Goal: Information Seeking & Learning: Learn about a topic

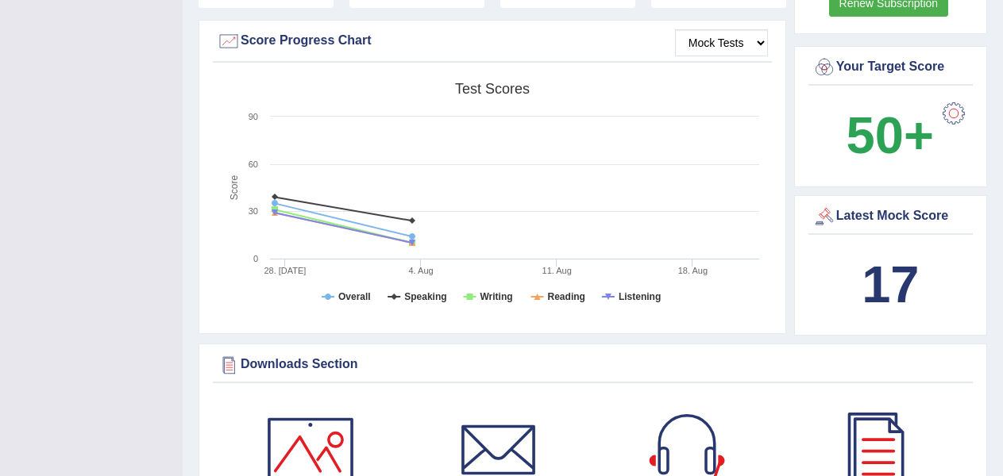
scroll to position [60, 0]
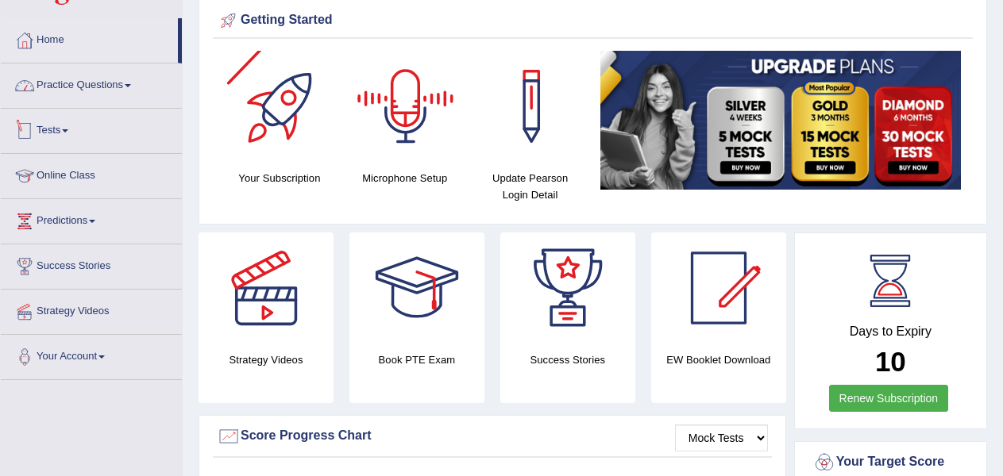
click at [119, 89] on link "Practice Questions" at bounding box center [91, 84] width 181 height 40
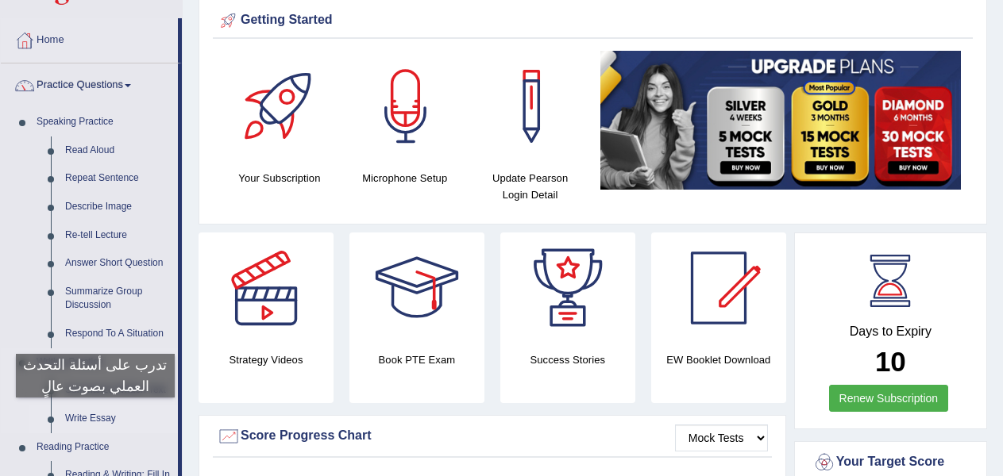
click at [95, 414] on link "Write Essay" at bounding box center [118, 419] width 120 height 29
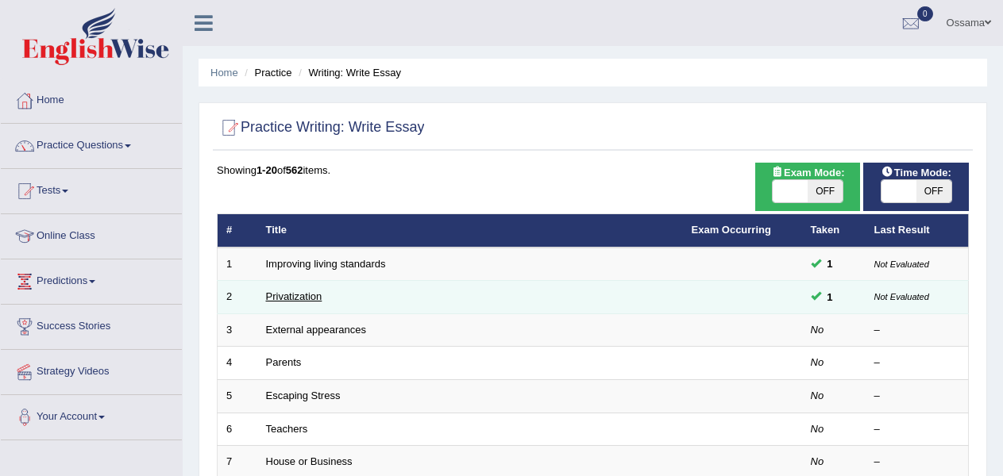
click at [284, 297] on link "Privatization" at bounding box center [294, 297] width 56 height 12
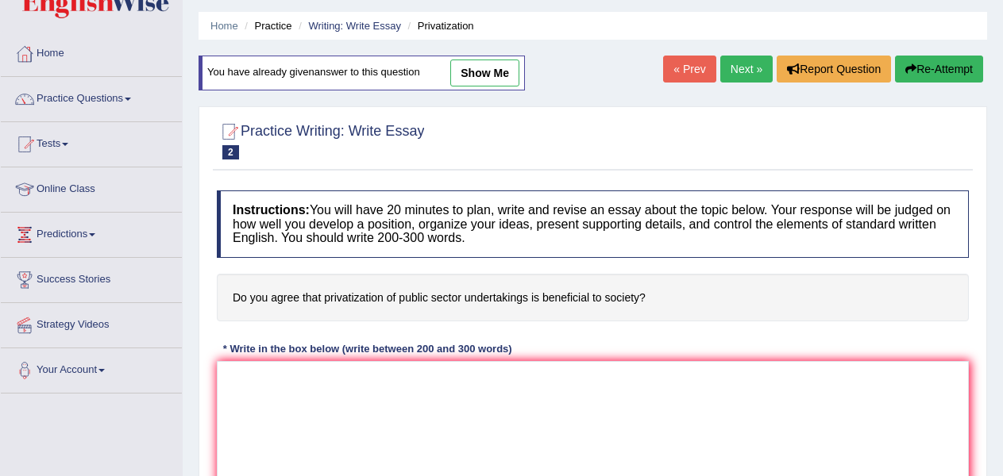
click at [477, 71] on link "show me" at bounding box center [484, 73] width 69 height 27
type textarea "In fact privatization is a strong tool for the economey sometimes not all the t…"
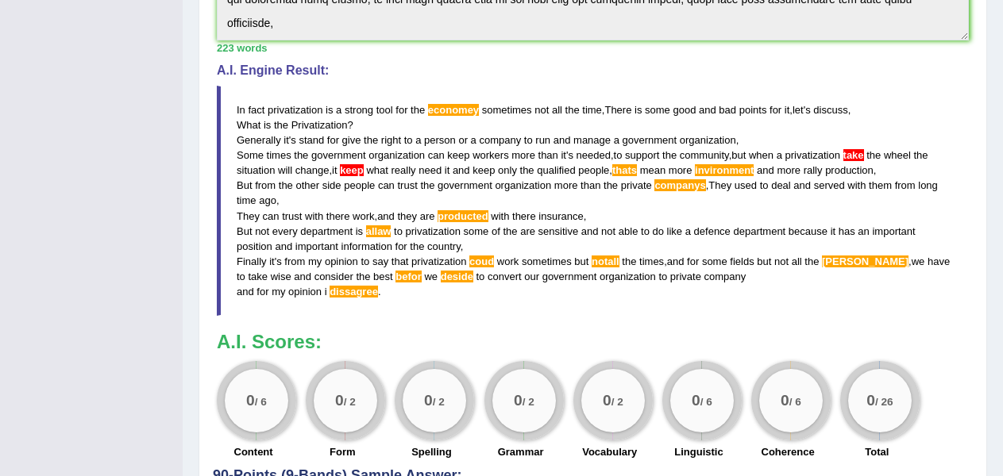
scroll to position [507, 0]
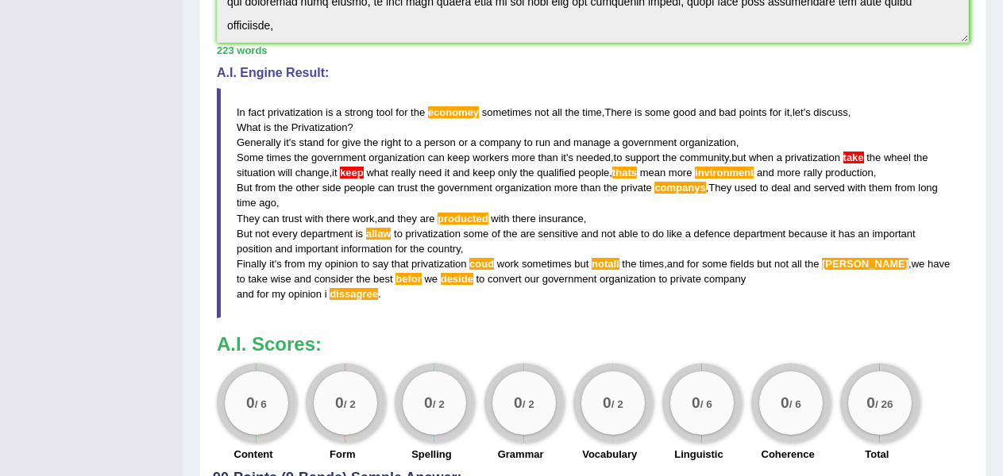
click at [390, 297] on blockquote "In fact privatization is a strong tool for the economey sometimes not all the t…" at bounding box center [593, 203] width 752 height 230
drag, startPoint x: 390, startPoint y: 297, endPoint x: 299, endPoint y: 200, distance: 132.6
click at [299, 200] on blockquote "In fact privatization is a strong tool for the economey sometimes not all the t…" at bounding box center [593, 203] width 752 height 230
drag, startPoint x: 355, startPoint y: 292, endPoint x: 283, endPoint y: 146, distance: 163.0
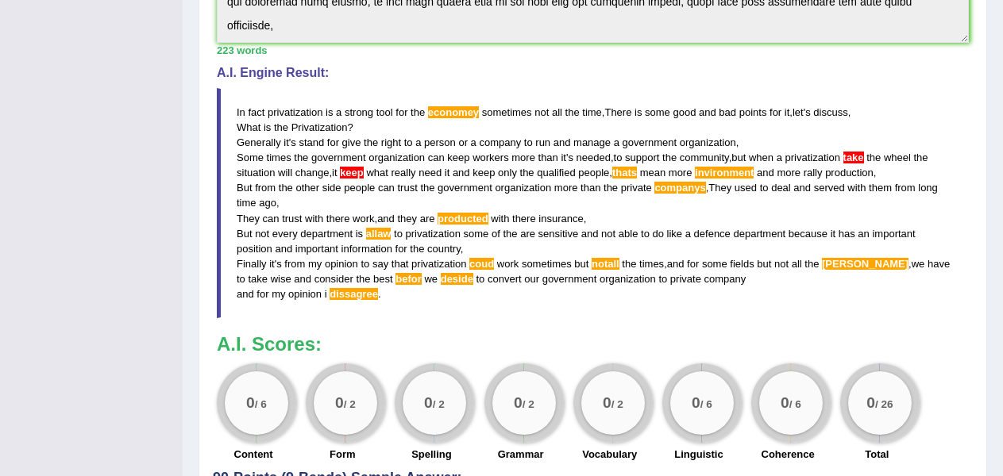
click at [283, 146] on blockquote "In fact privatization is a strong tool for the economey sometimes not all the t…" at bounding box center [593, 203] width 752 height 230
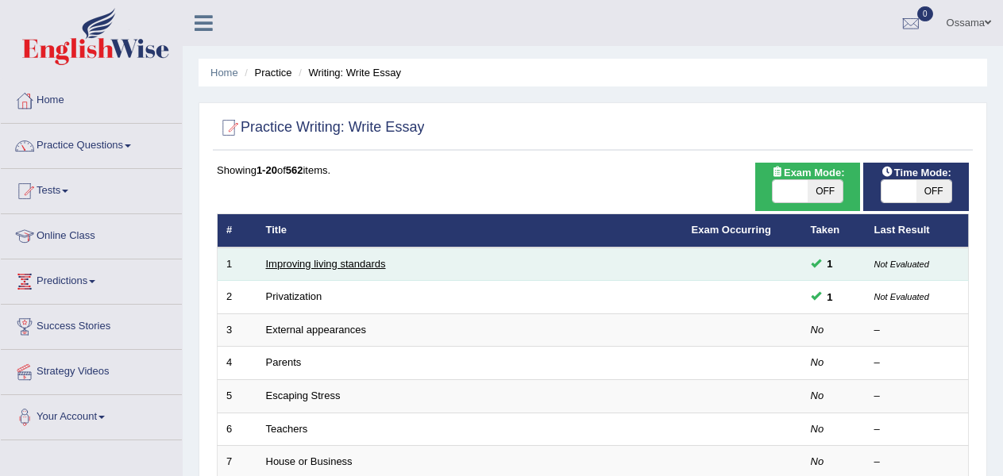
click at [294, 262] on link "Improving living standards" at bounding box center [326, 264] width 120 height 12
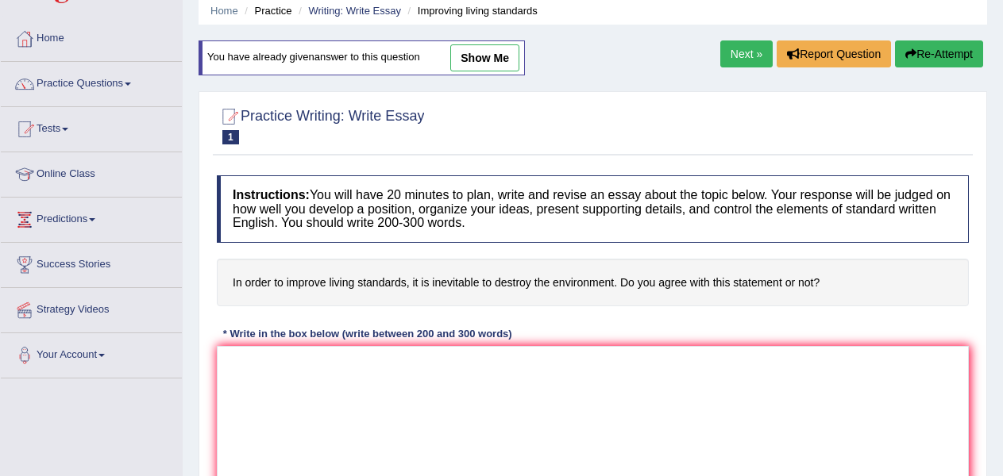
scroll to position [52, 0]
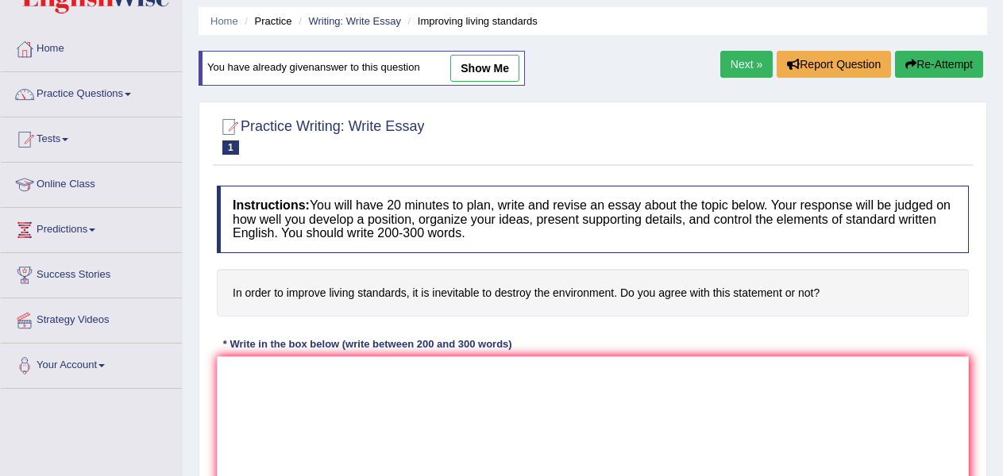
click at [492, 63] on link "show me" at bounding box center [484, 68] width 69 height 27
type textarea "In begaining there is a minimum requirs for the human been to live as a normal …"
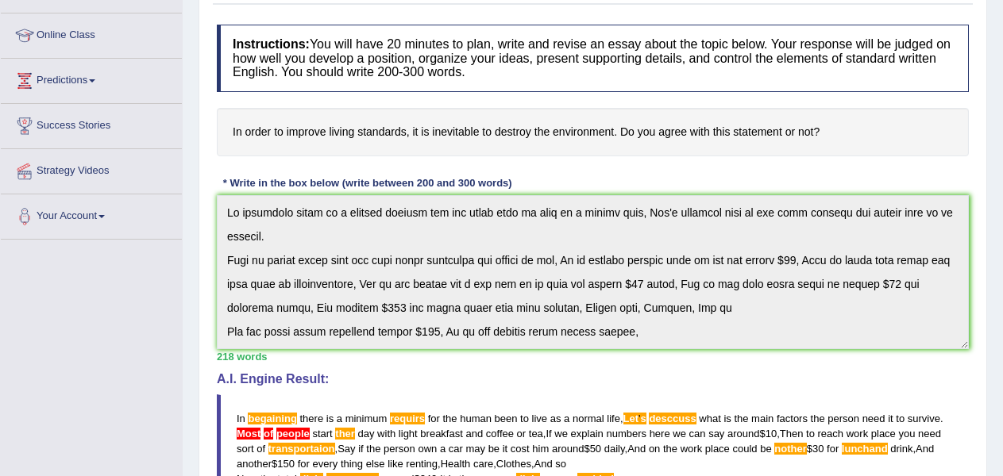
scroll to position [42, 0]
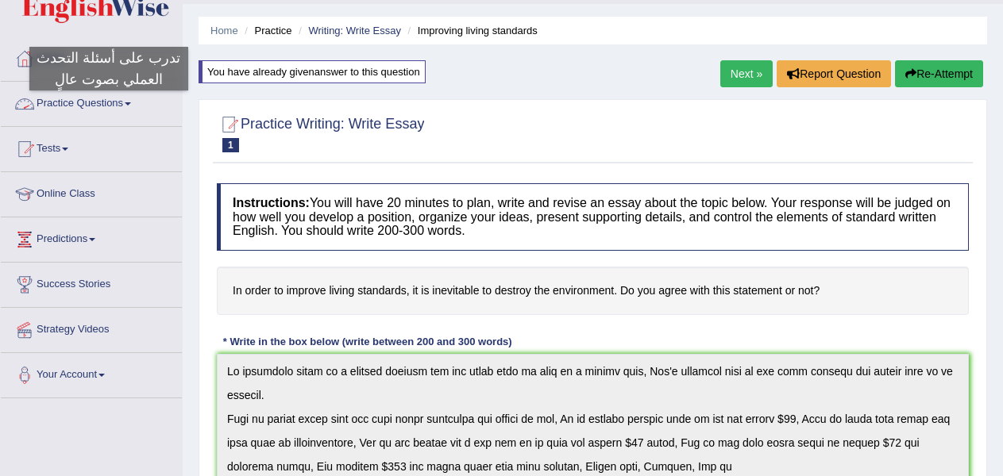
click at [109, 106] on link "Practice Questions" at bounding box center [91, 102] width 181 height 40
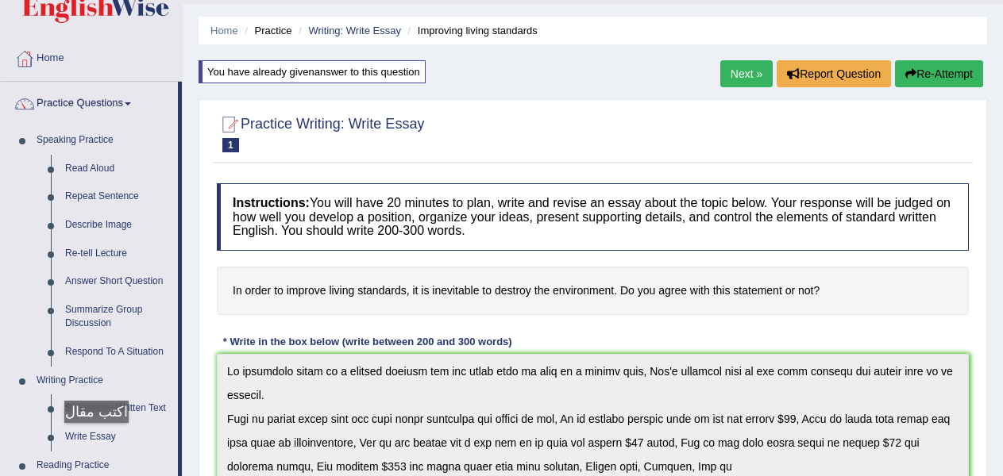
click at [96, 439] on link "Write Essay" at bounding box center [118, 437] width 120 height 29
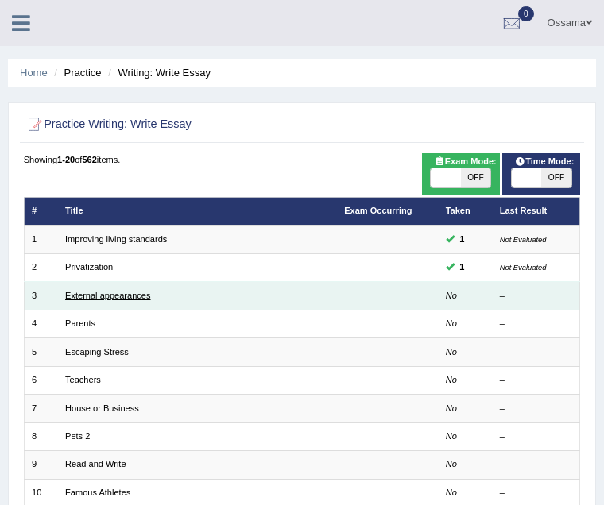
click at [125, 297] on link "External appearances" at bounding box center [107, 296] width 85 height 10
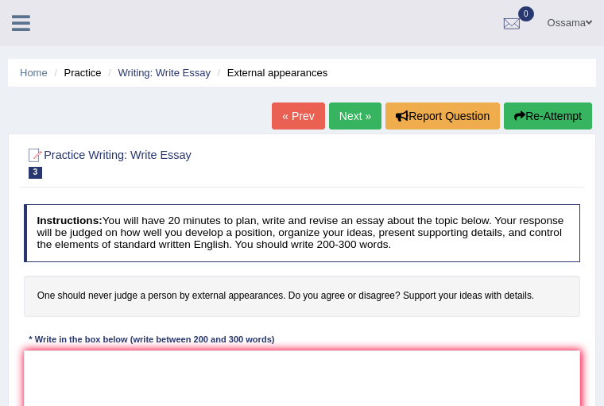
click at [354, 298] on h4 "One should never judge a person by external appearances. Do you agree or disagr…" at bounding box center [302, 296] width 557 height 41
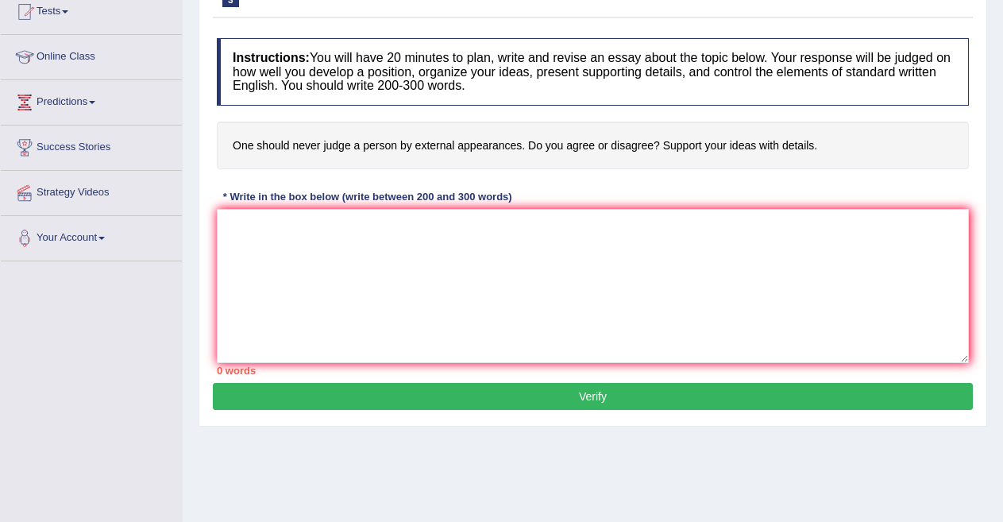
scroll to position [181, 0]
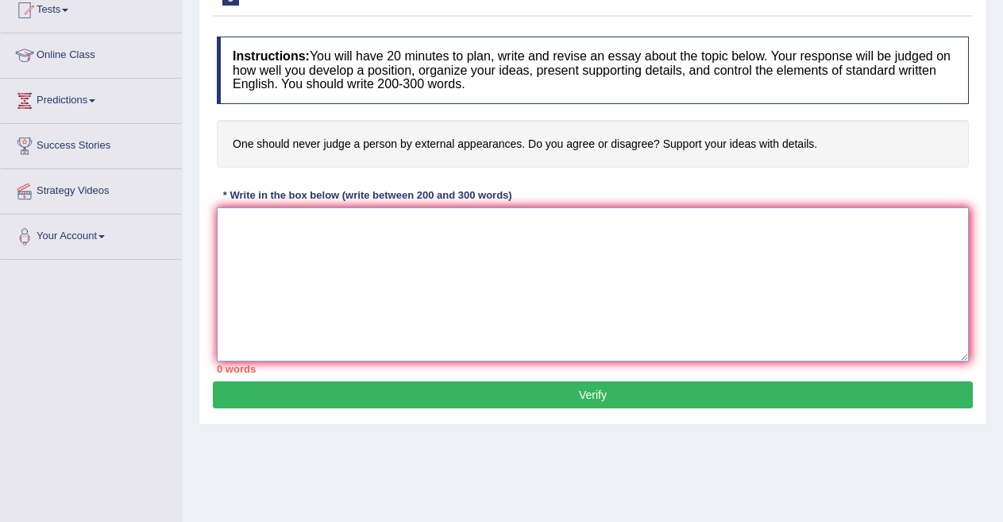
click at [511, 284] on textarea at bounding box center [593, 284] width 752 height 154
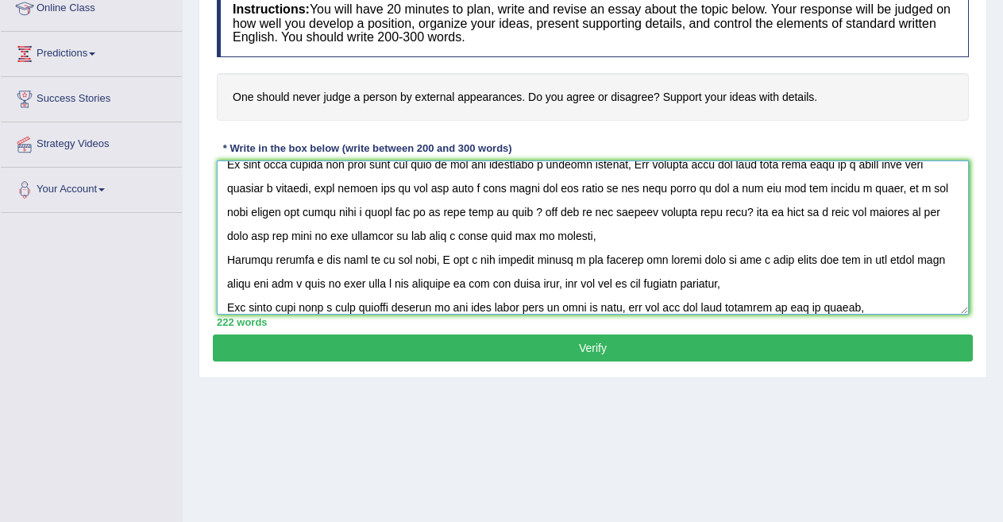
scroll to position [85, 0]
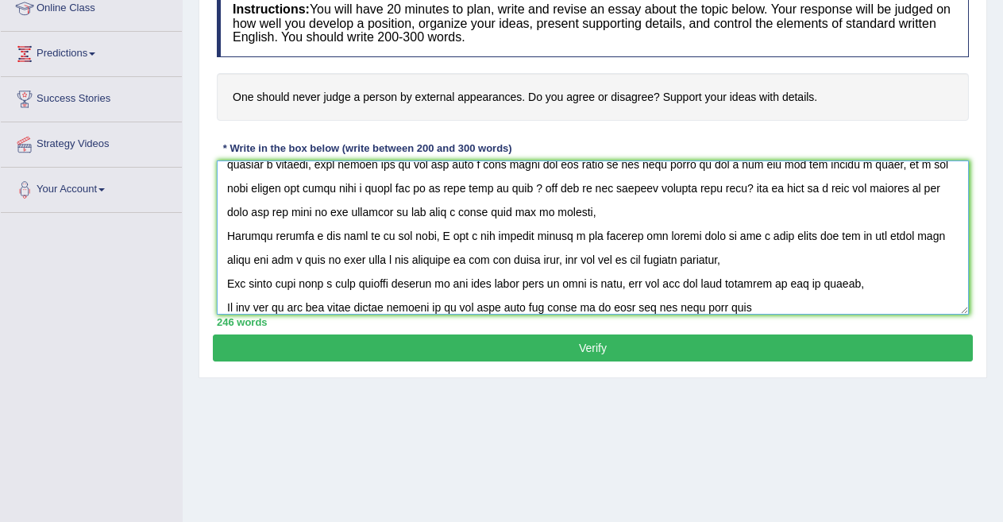
click at [511, 307] on textarea at bounding box center [593, 237] width 752 height 154
click at [603, 306] on textarea at bounding box center [593, 237] width 752 height 154
click at [603, 304] on textarea at bounding box center [593, 237] width 752 height 154
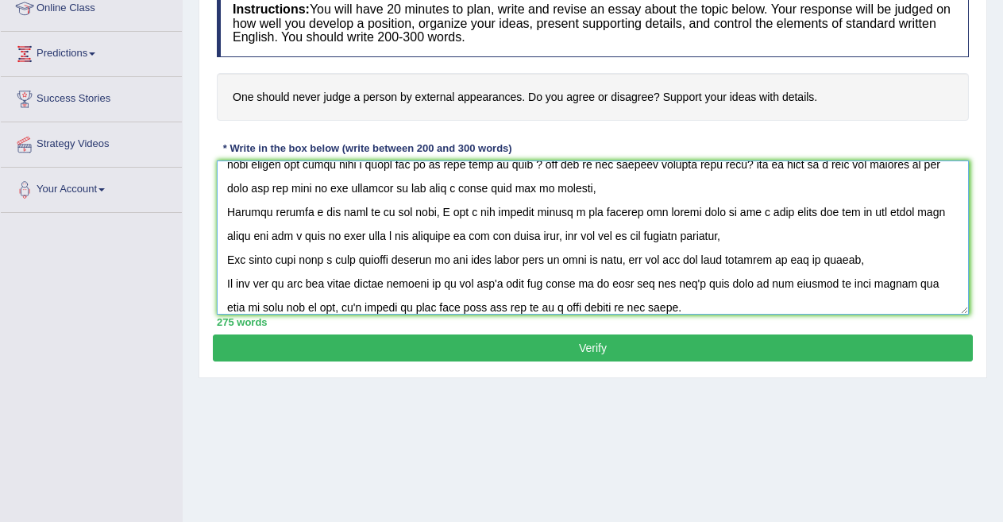
click at [535, 307] on textarea at bounding box center [593, 237] width 752 height 154
type textarea "The peoples has many feelings and behaiviours no body's perfict, we created to …"
click at [603, 347] on button "Verify" at bounding box center [593, 347] width 760 height 27
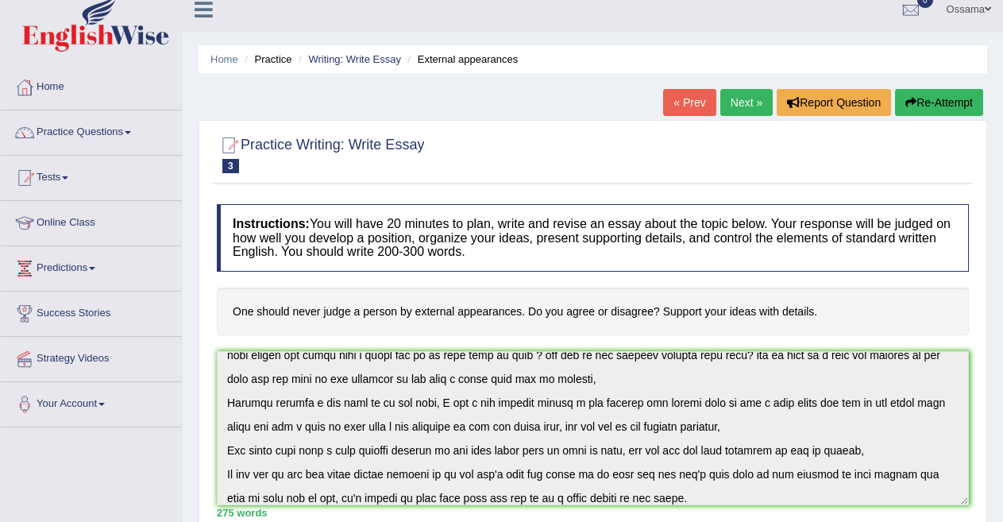
scroll to position [9, 0]
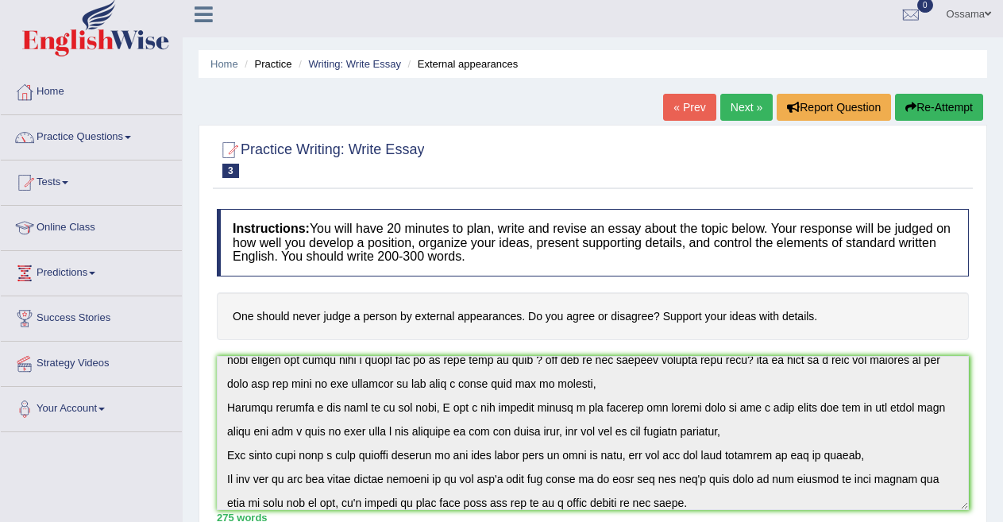
click at [126, 141] on link "Practice Questions" at bounding box center [91, 135] width 181 height 40
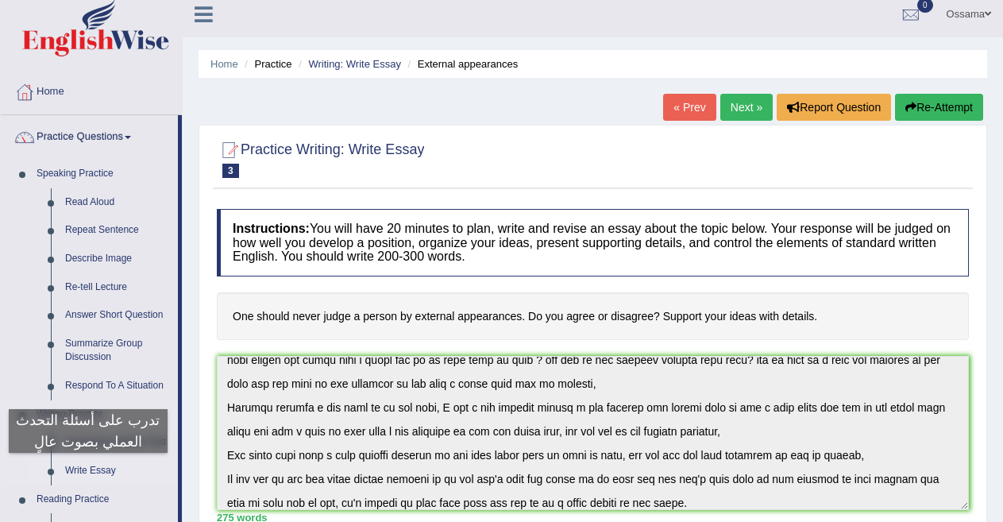
click at [88, 405] on link "Write Essay" at bounding box center [118, 471] width 120 height 29
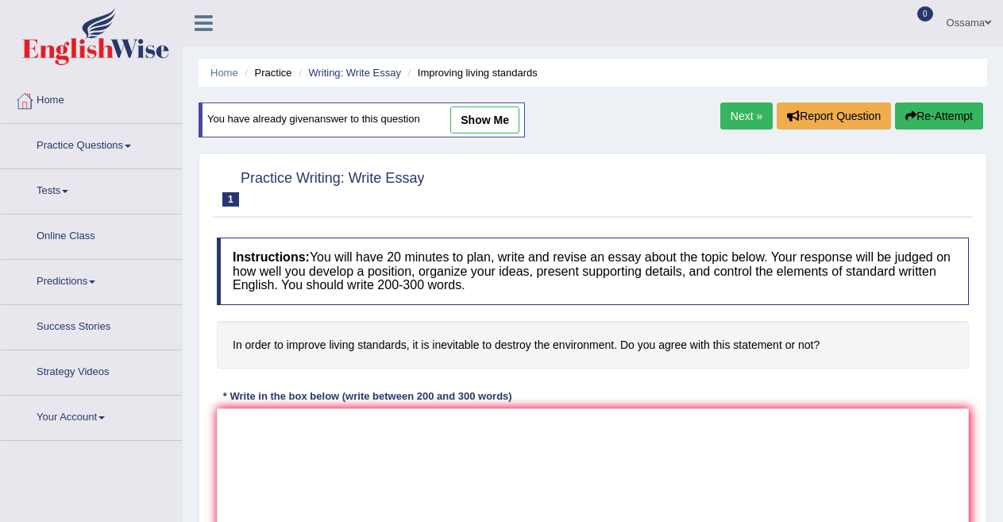
click at [485, 116] on link "show me" at bounding box center [484, 119] width 69 height 27
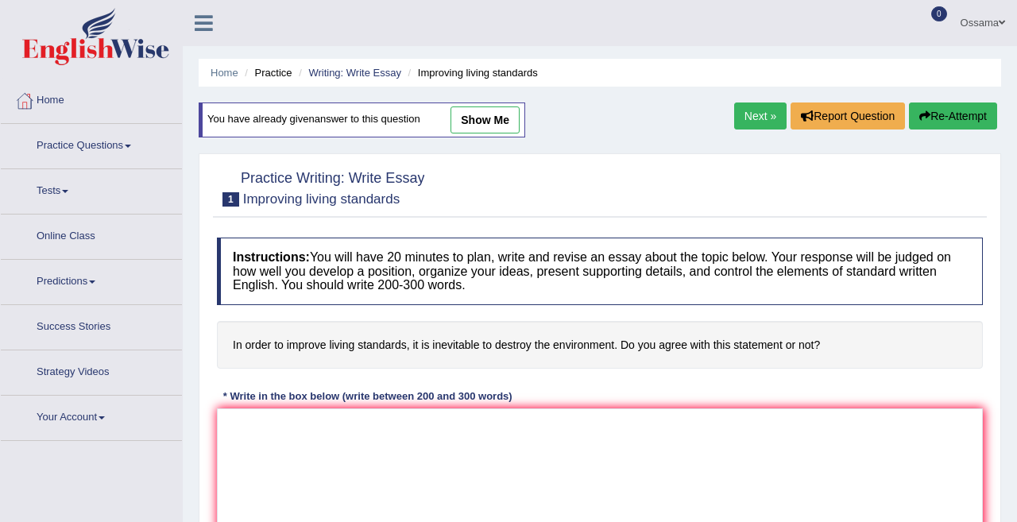
type textarea "In begaining there is a minimum requirs for the human been to live as a normal …"
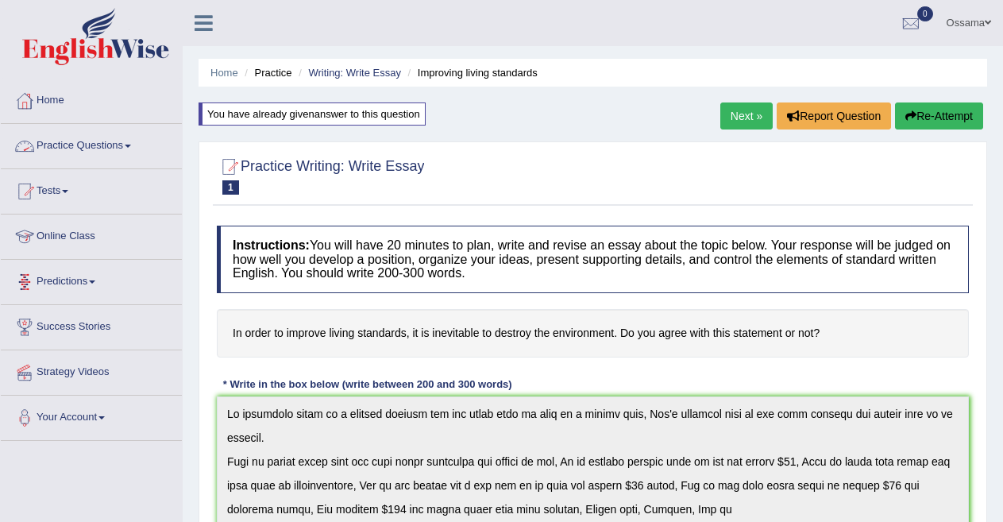
click at [103, 144] on link "Practice Questions" at bounding box center [91, 144] width 181 height 40
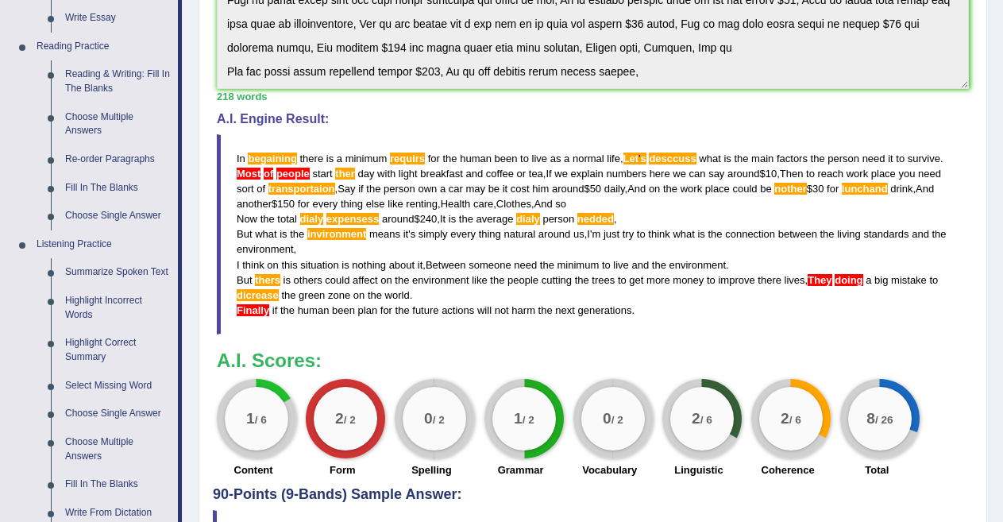
scroll to position [457, 0]
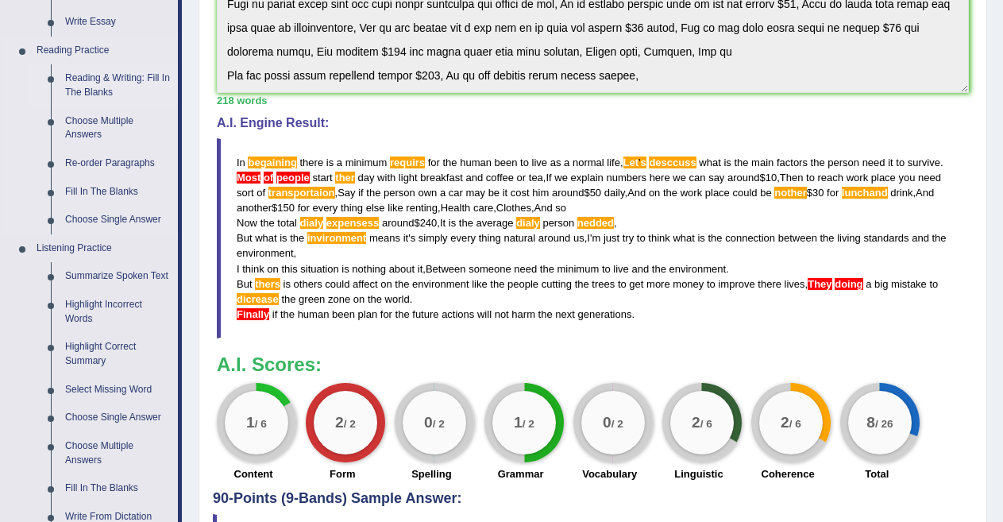
click at [110, 84] on link "Reading & Writing: Fill In The Blanks" at bounding box center [118, 85] width 120 height 42
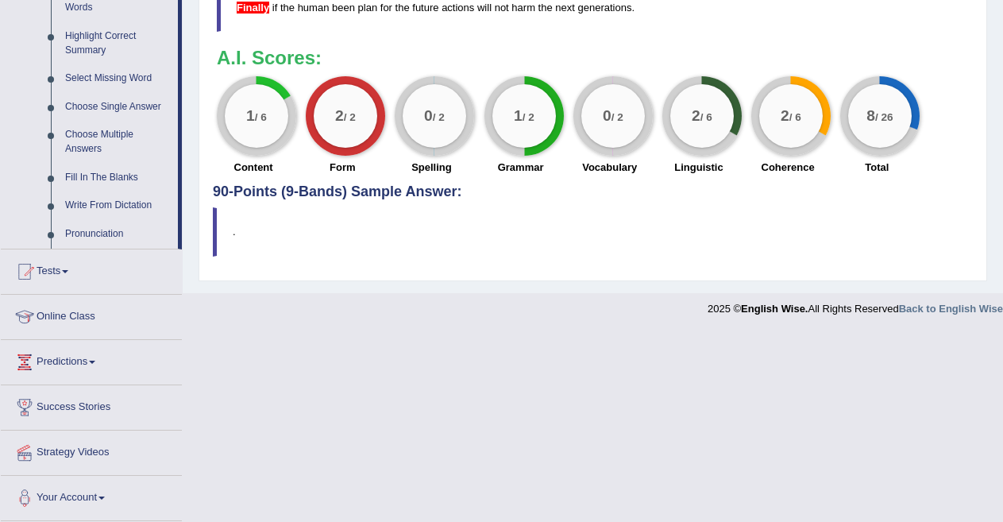
scroll to position [710, 0]
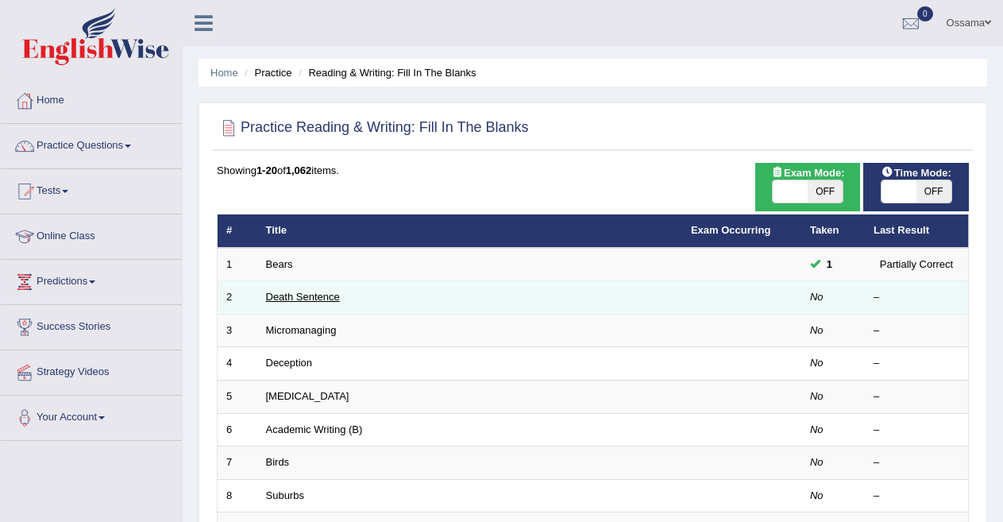
click at [315, 300] on link "Death Sentence" at bounding box center [303, 297] width 74 height 12
